Goal: Task Accomplishment & Management: Manage account settings

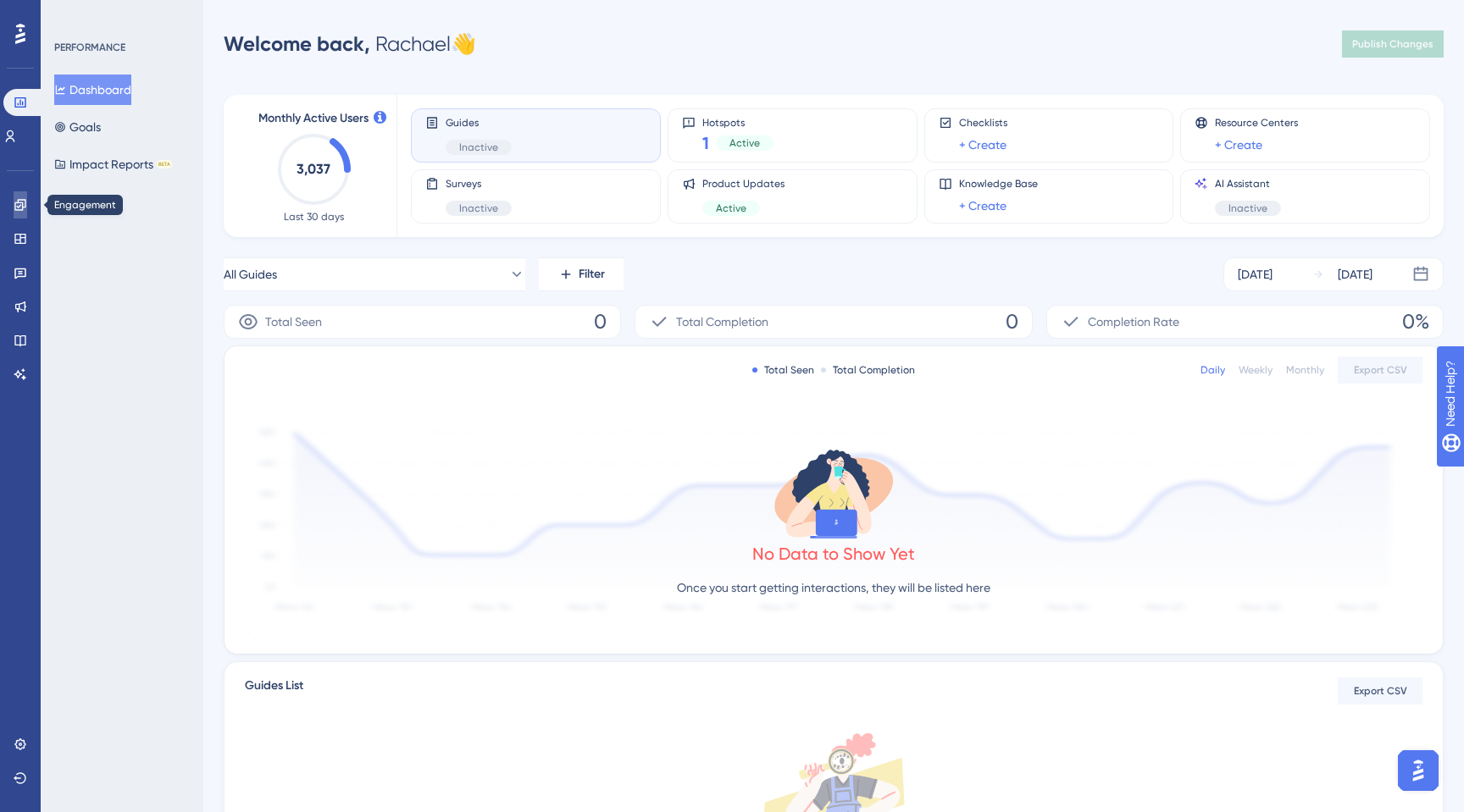
click at [24, 213] on link at bounding box center [20, 205] width 13 height 27
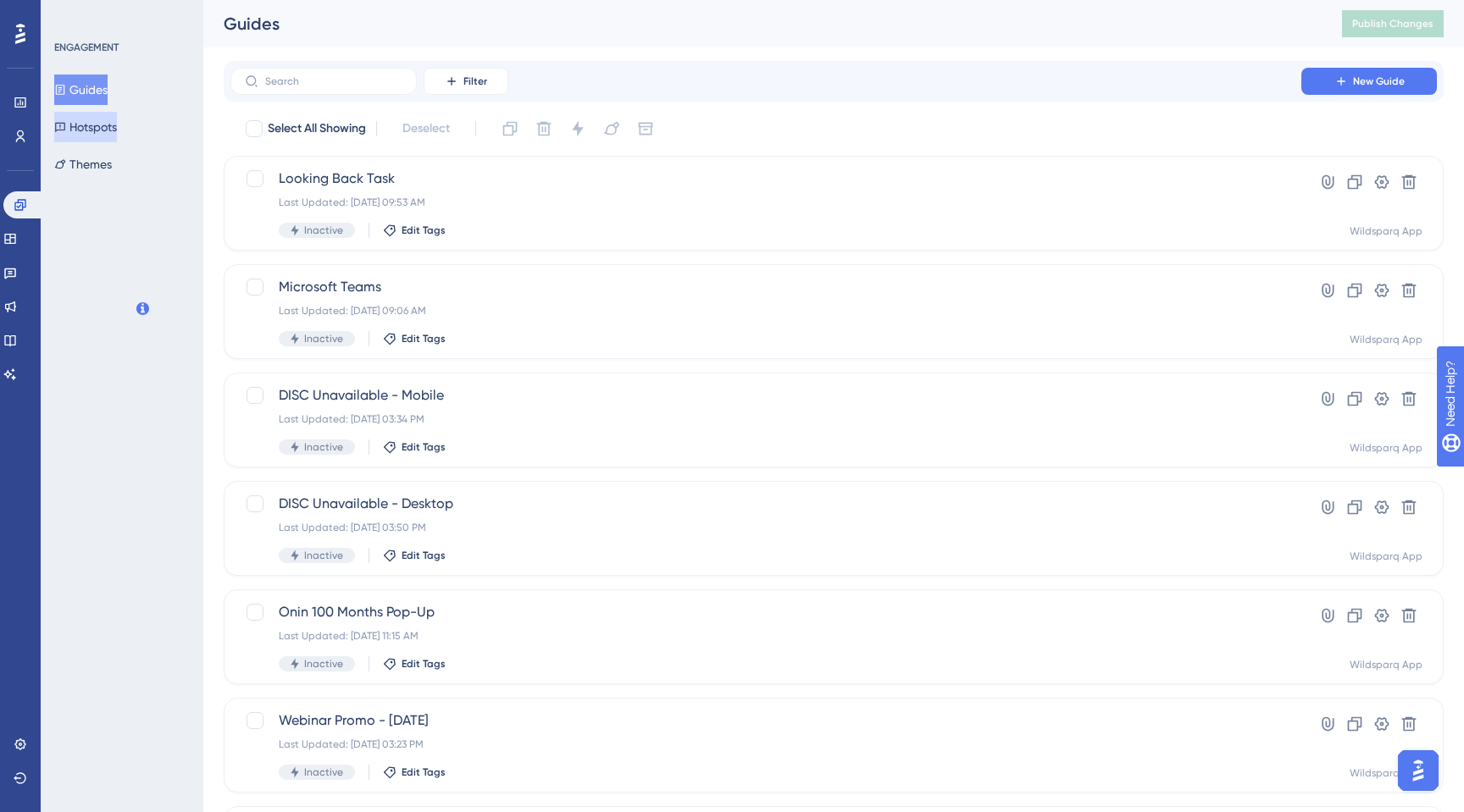
click at [106, 131] on button "Hotspots" at bounding box center [85, 127] width 62 height 31
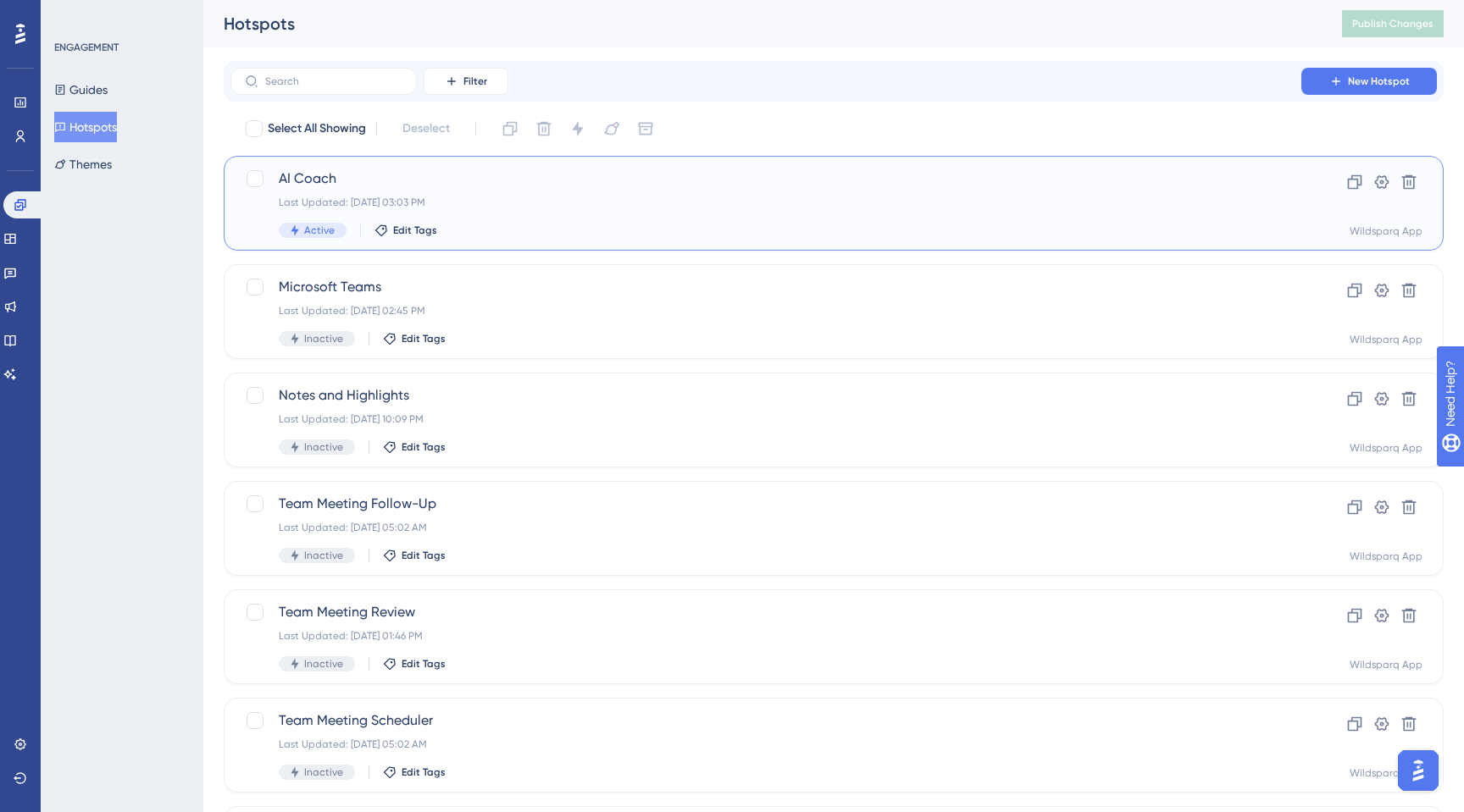
click at [1240, 205] on div "Last Updated: [DATE] 03:03 PM" at bounding box center [766, 203] width 975 height 13
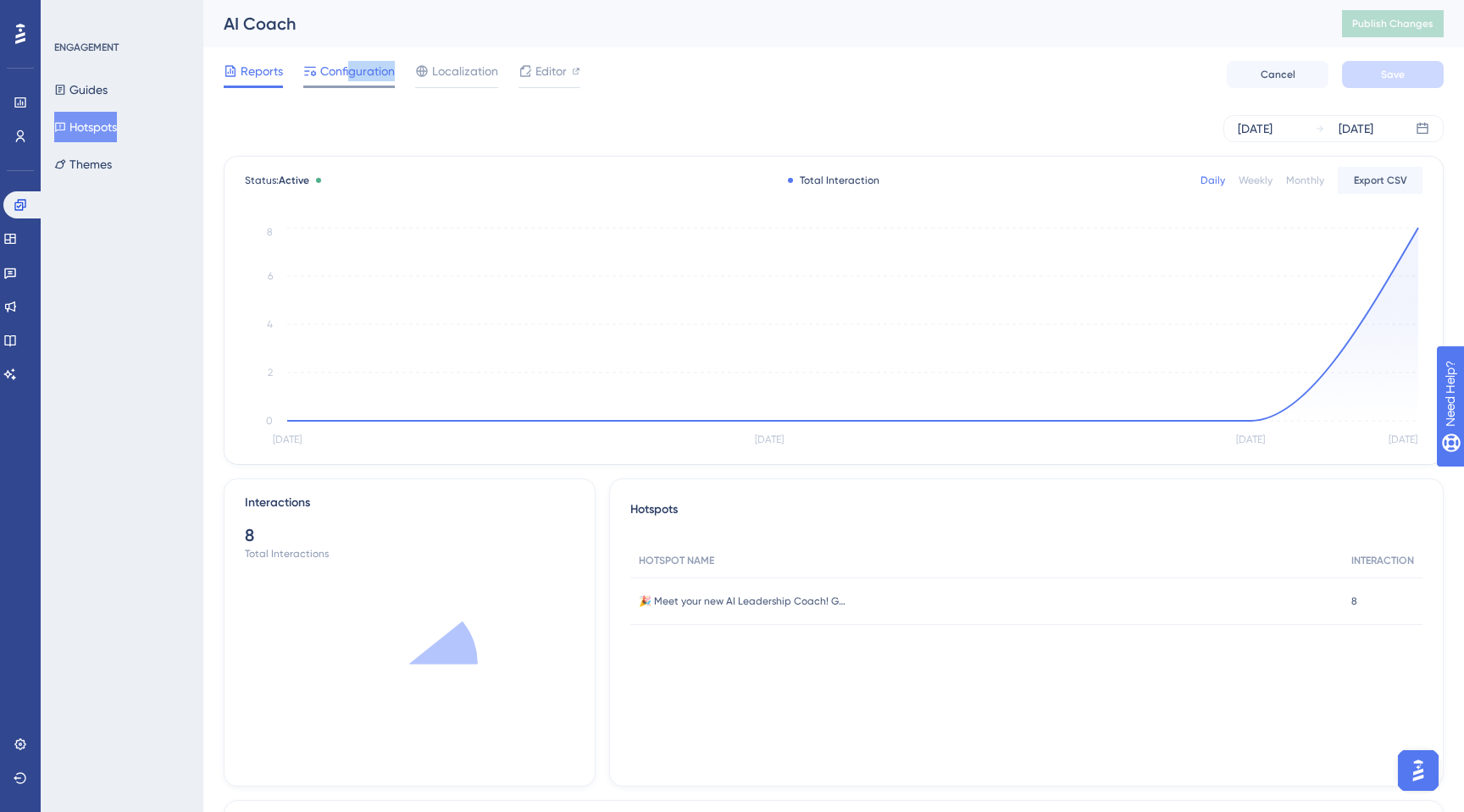
click at [348, 81] on div "Configuration" at bounding box center [349, 74] width 91 height 27
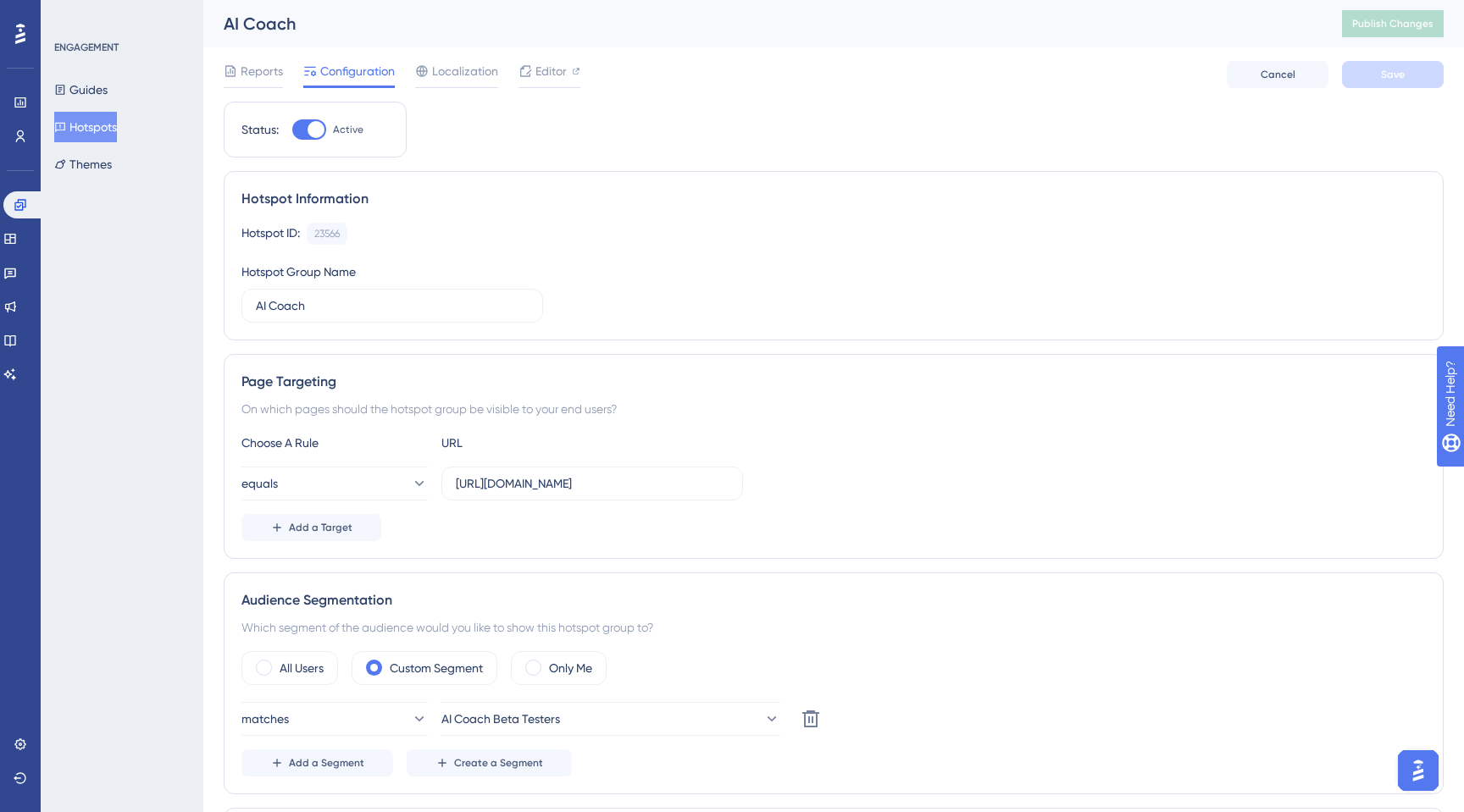
click at [310, 133] on div at bounding box center [316, 130] width 17 height 17
click at [292, 131] on input "Active" at bounding box center [291, 130] width 1 height 1
checkbox input "false"
click at [1393, 73] on span "Save" at bounding box center [1393, 75] width 24 height 13
click at [1397, 28] on span "Publish Changes" at bounding box center [1393, 24] width 82 height 13
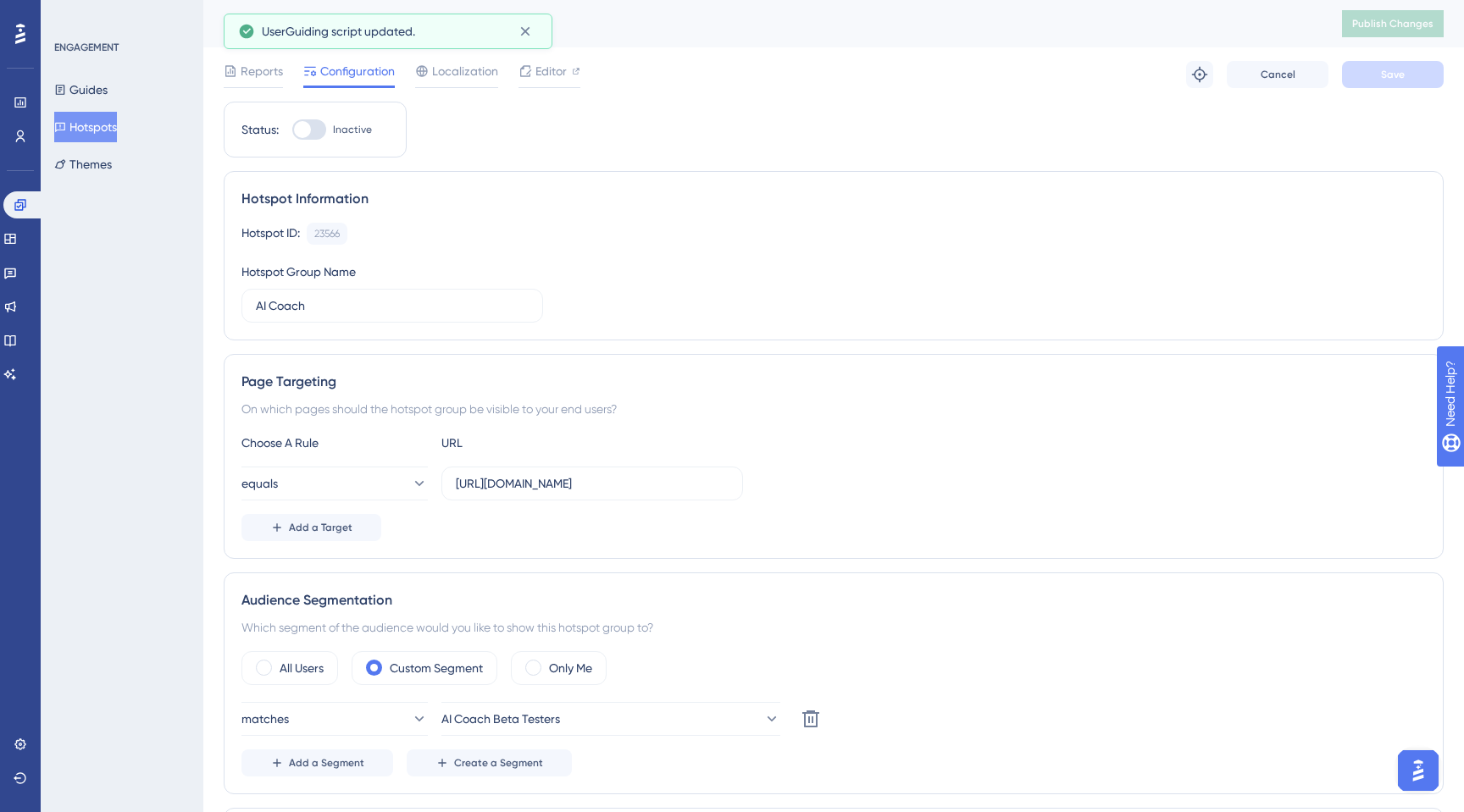
click at [26, 28] on div at bounding box center [20, 34] width 27 height 27
